Goal: Navigation & Orientation: Find specific page/section

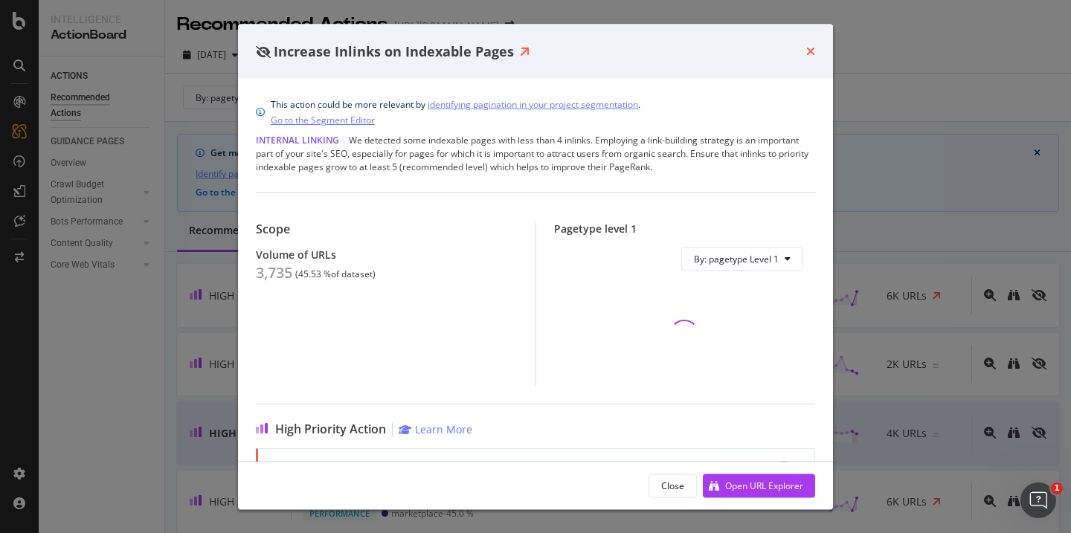
click at [813, 48] on icon "times" at bounding box center [810, 51] width 9 height 12
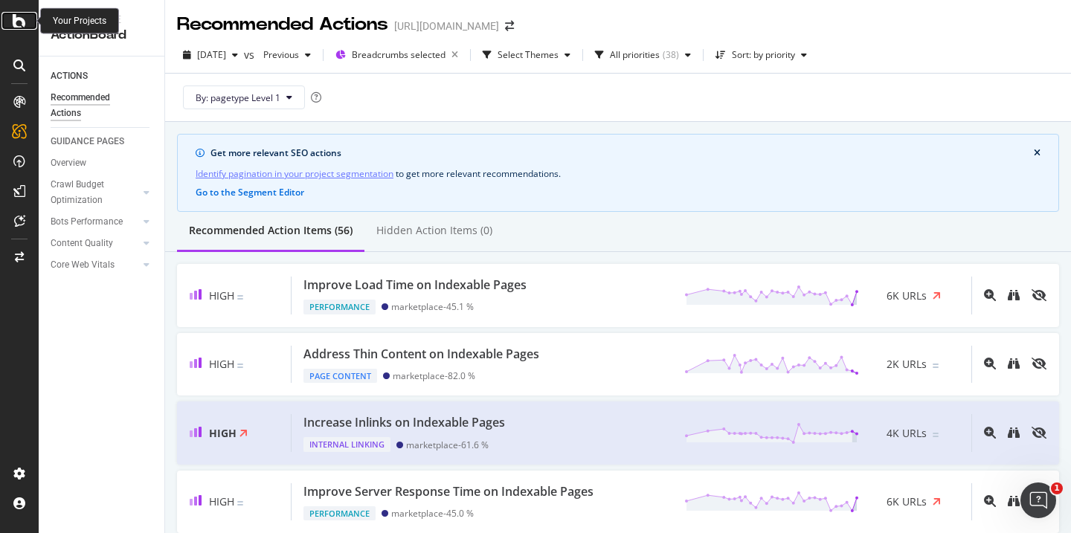
click at [19, 25] on icon at bounding box center [19, 21] width 13 height 18
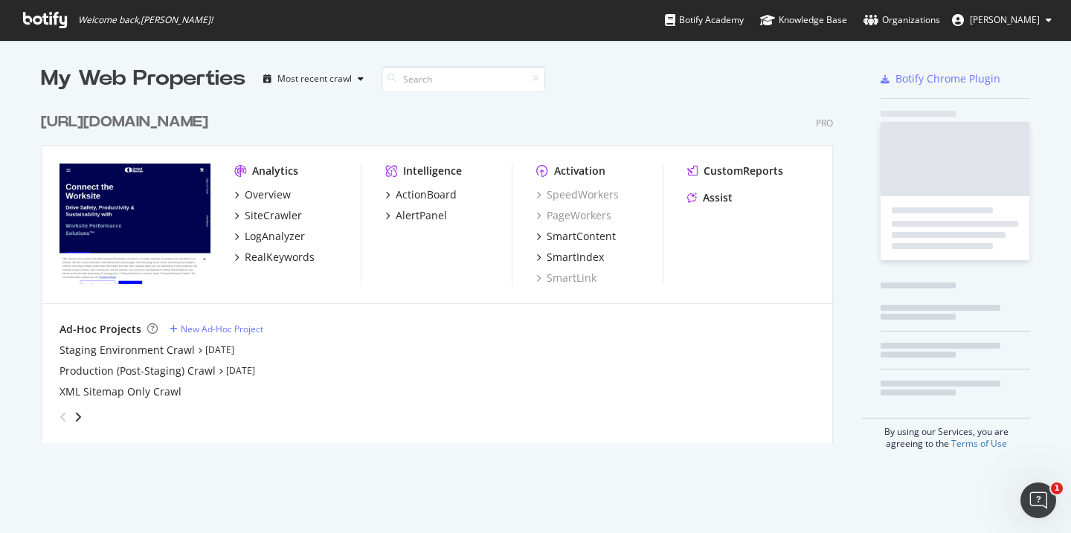
scroll to position [533, 1071]
